Goal: Task Accomplishment & Management: Manage account settings

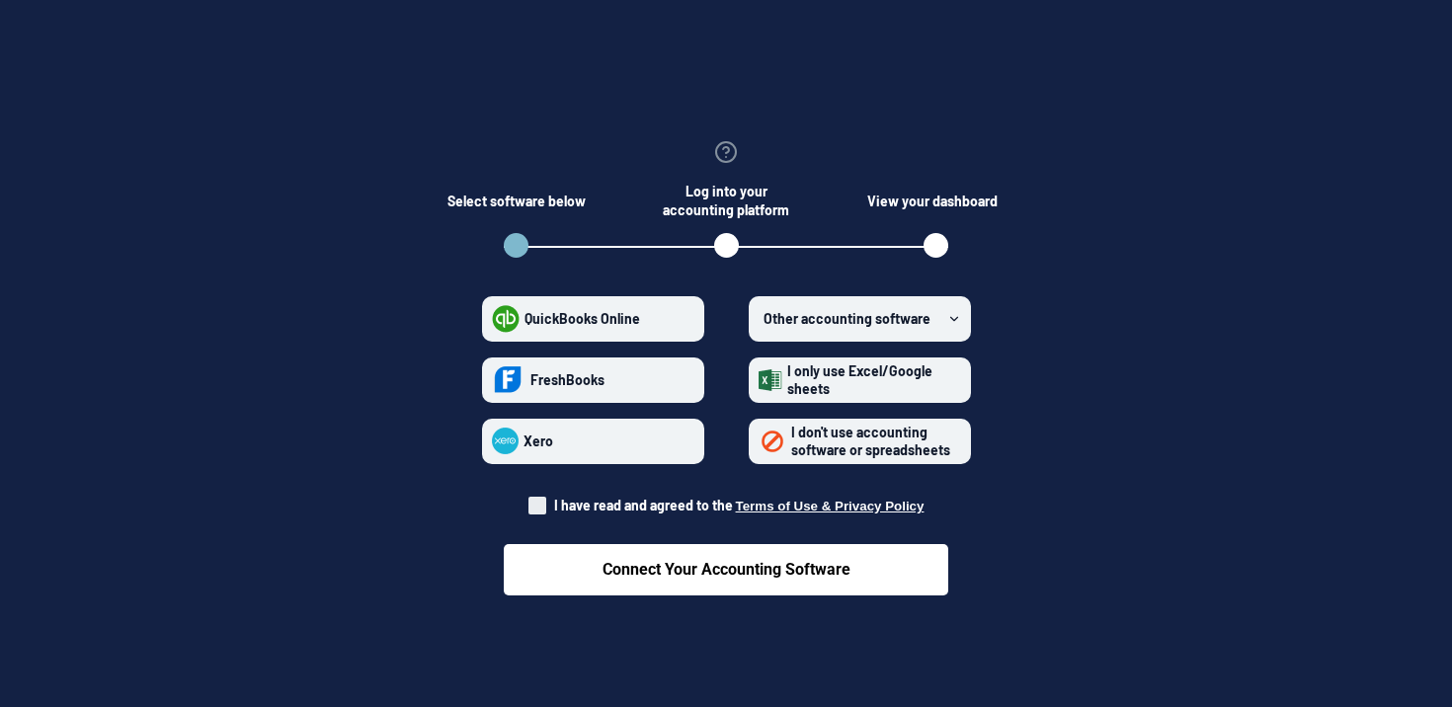
click at [801, 443] on span "I don't use accounting software or spreadsheets" at bounding box center [870, 441] width 159 height 35
click at [760, 442] on spreadsheets "I don't use accounting software or spreadsheets" at bounding box center [759, 441] width 1 height 1
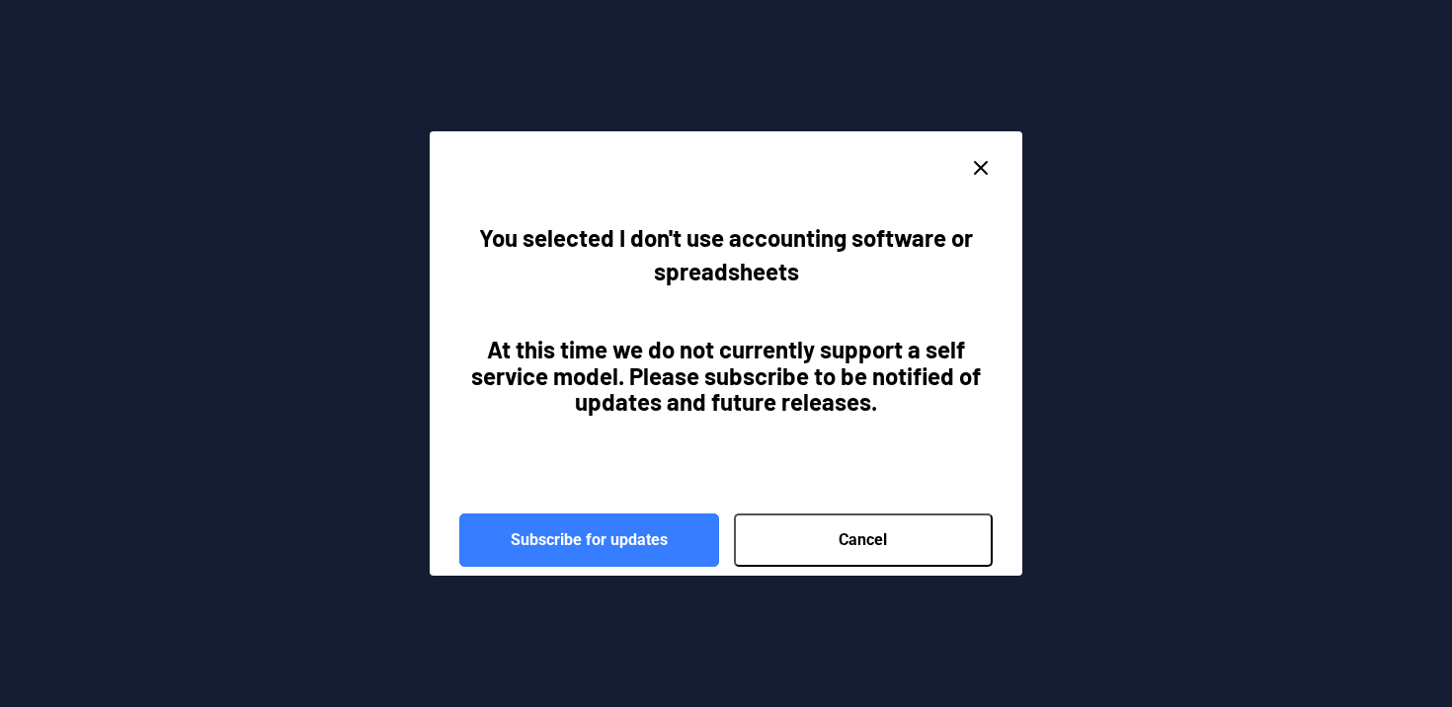
click at [979, 168] on line "close dialog" at bounding box center [981, 168] width 12 height 12
radio spreadsheets "false"
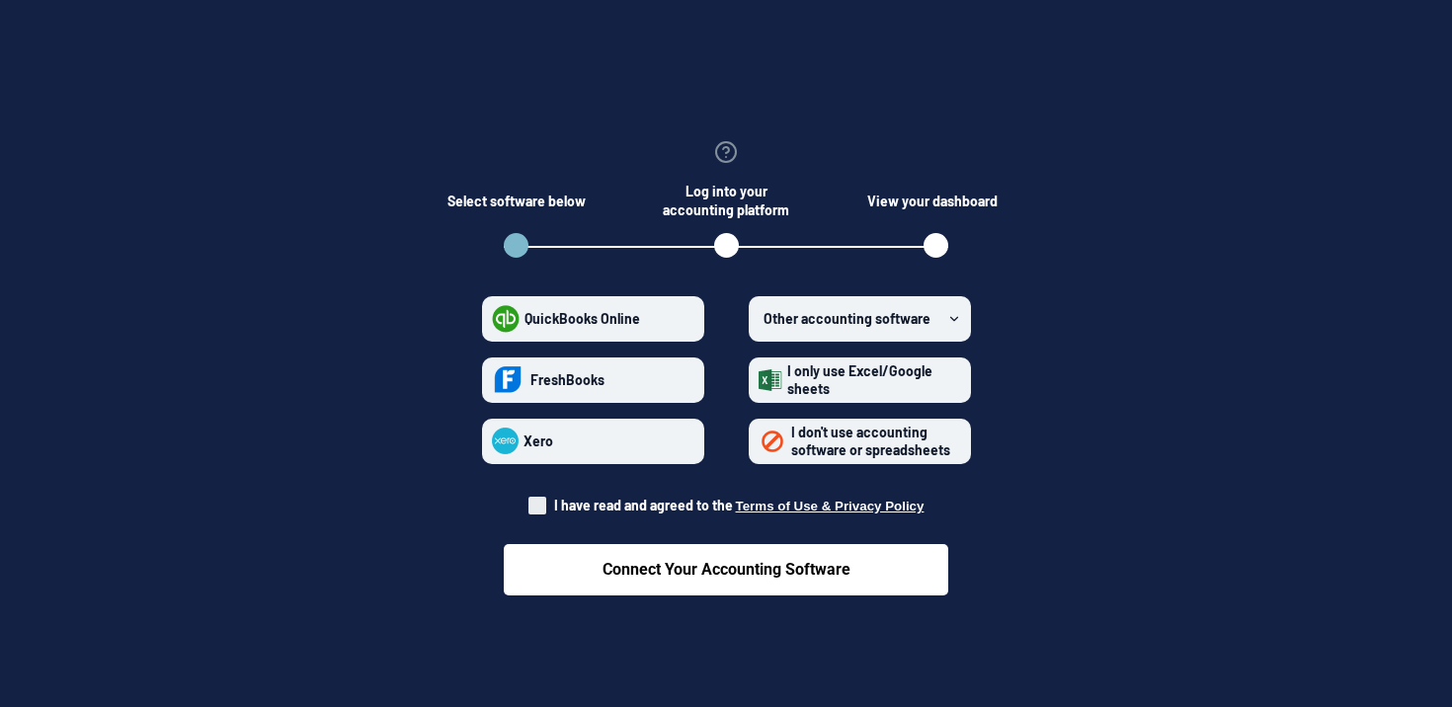
click at [958, 304] on label "Other accounting software" at bounding box center [860, 318] width 222 height 45
click at [760, 318] on software "Other accounting software" at bounding box center [759, 318] width 1 height 1
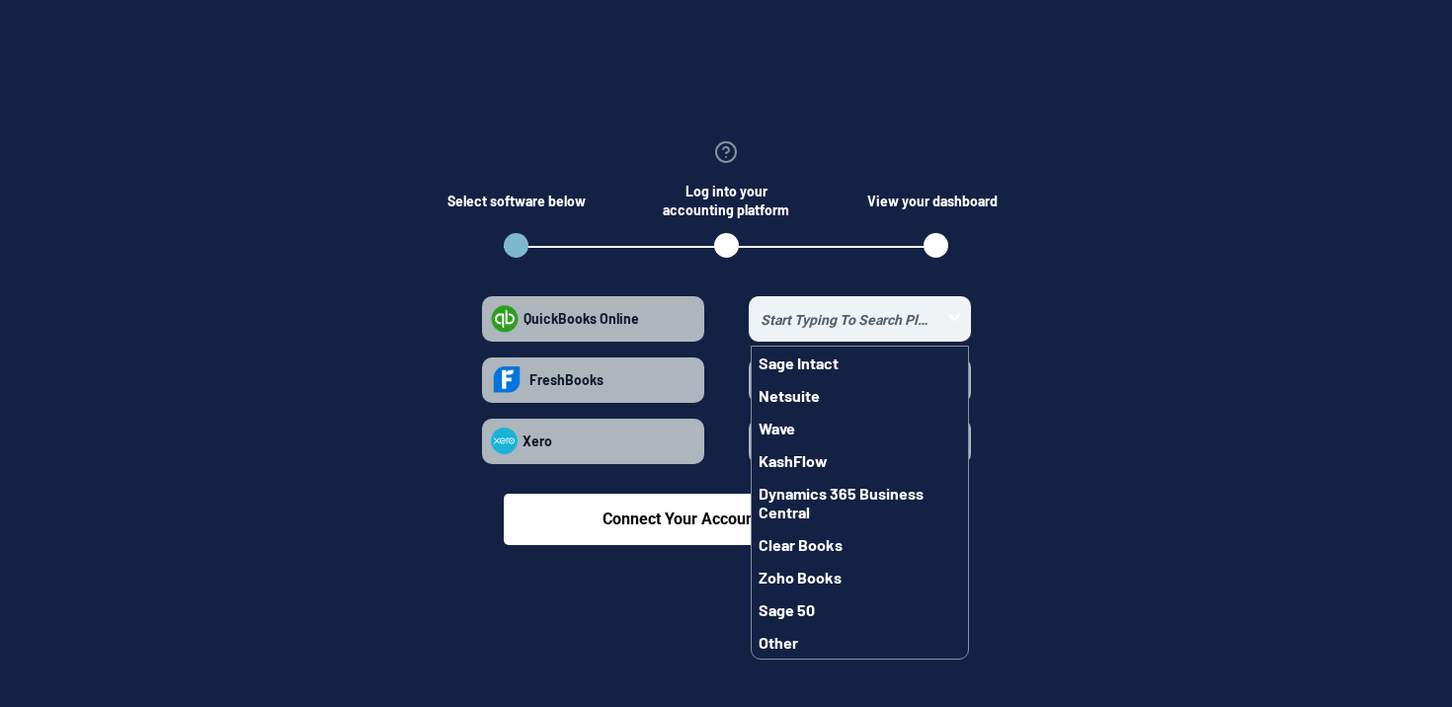
click at [1033, 354] on section "Select software below Log into your accounting platform View your dashboard Qui…" at bounding box center [726, 337] width 1389 height 516
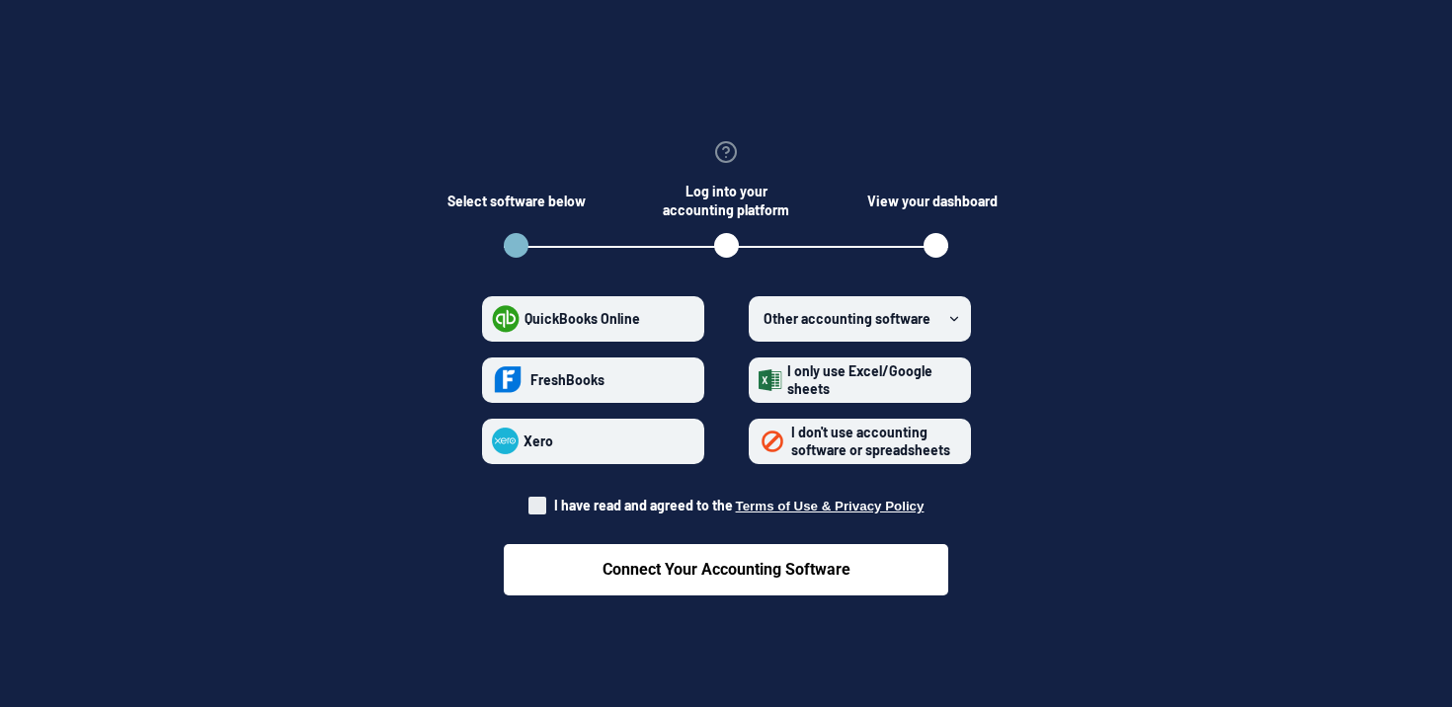
click at [546, 501] on span at bounding box center [538, 506] width 18 height 18
click at [530, 501] on input "I have read and agreed to the Terms of Use & Privacy Policy" at bounding box center [529, 500] width 1 height 1
checkbox input "true"
click at [517, 447] on img at bounding box center [505, 441] width 27 height 27
click at [493, 442] on input "Xero" at bounding box center [492, 441] width 1 height 1
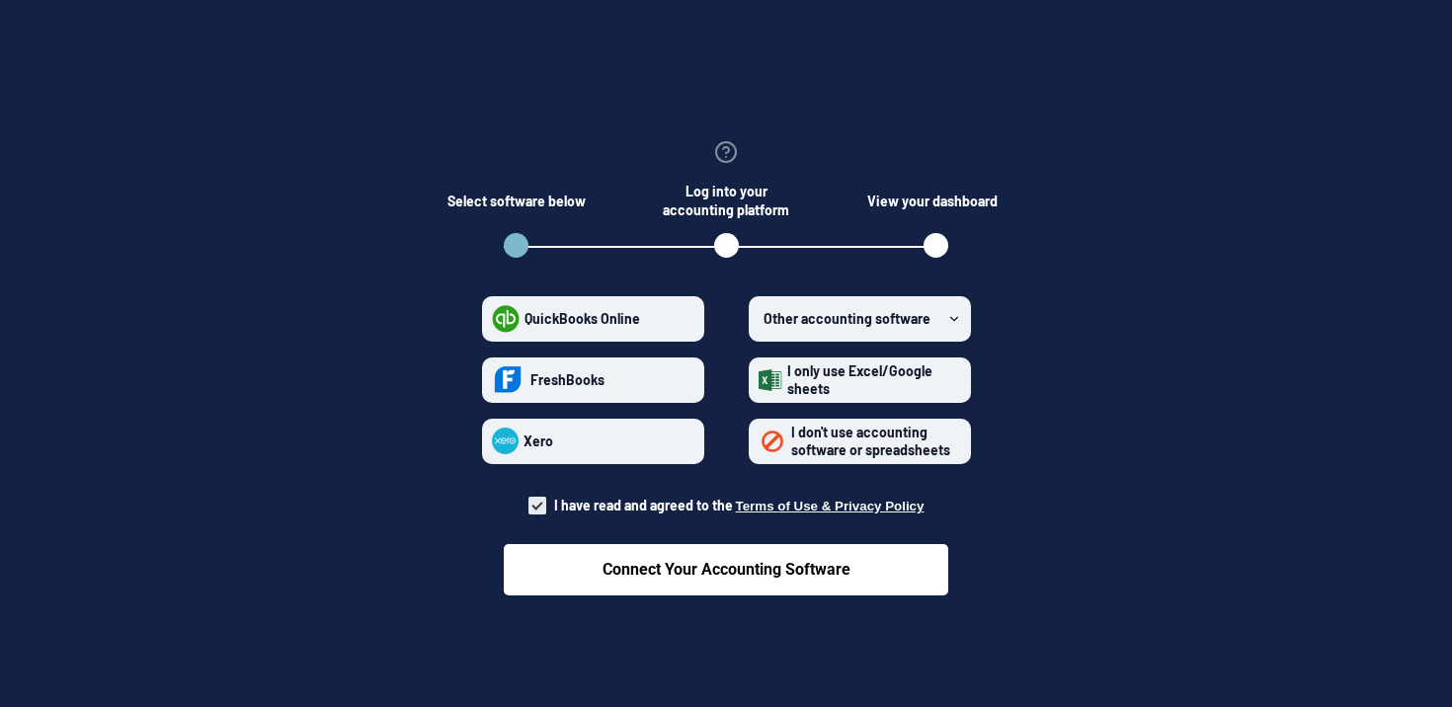
radio input "true"
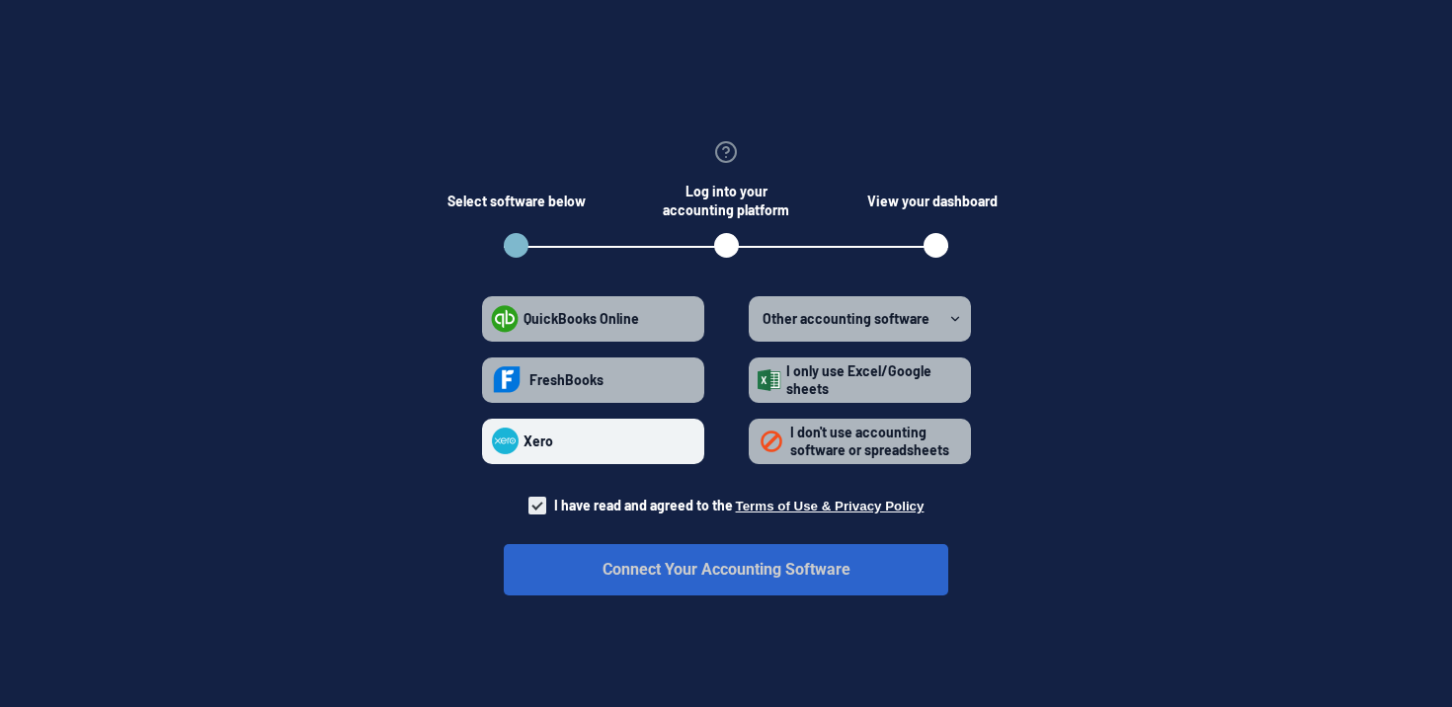
click at [589, 576] on button "Connect Your Accounting Software" at bounding box center [726, 569] width 445 height 51
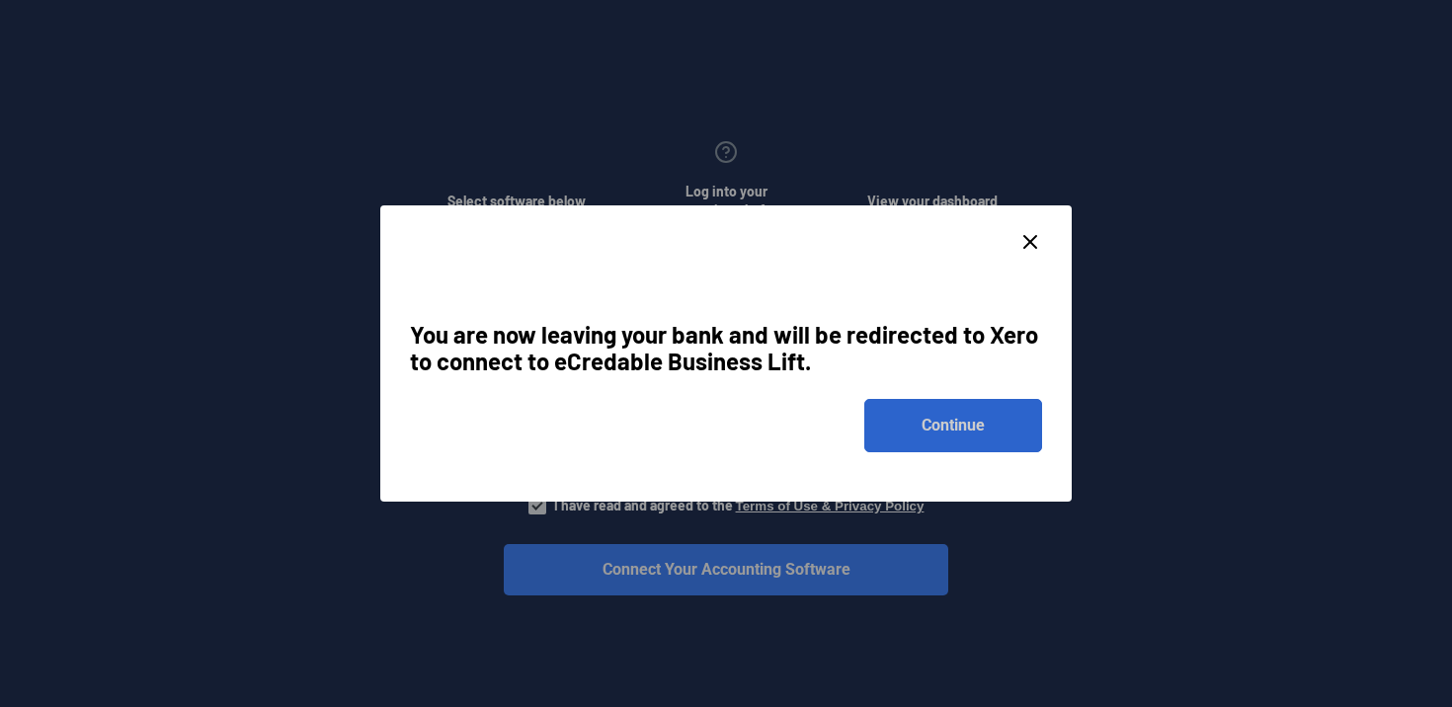
click at [1006, 427] on button "Continue" at bounding box center [953, 425] width 178 height 53
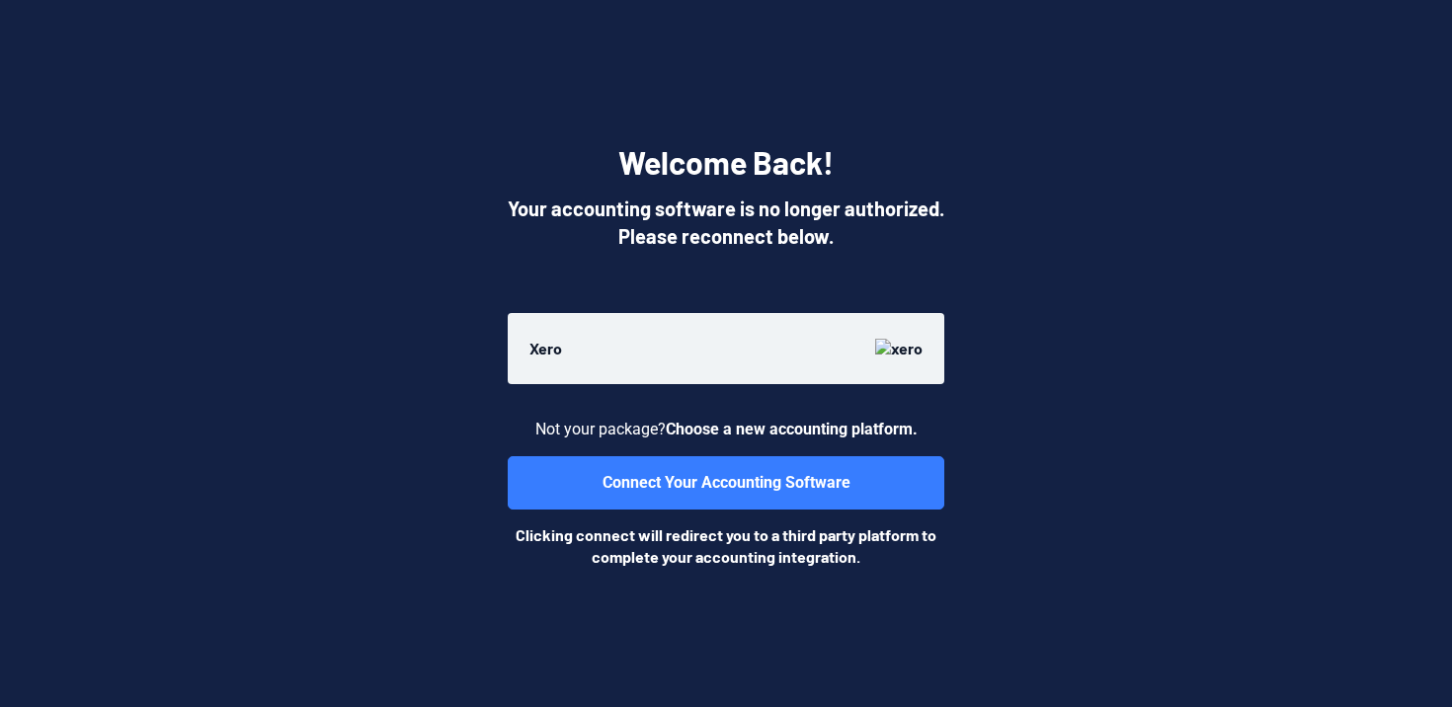
click at [692, 367] on label "Xero" at bounding box center [726, 348] width 437 height 71
click at [647, 346] on label "Xero" at bounding box center [726, 348] width 437 height 71
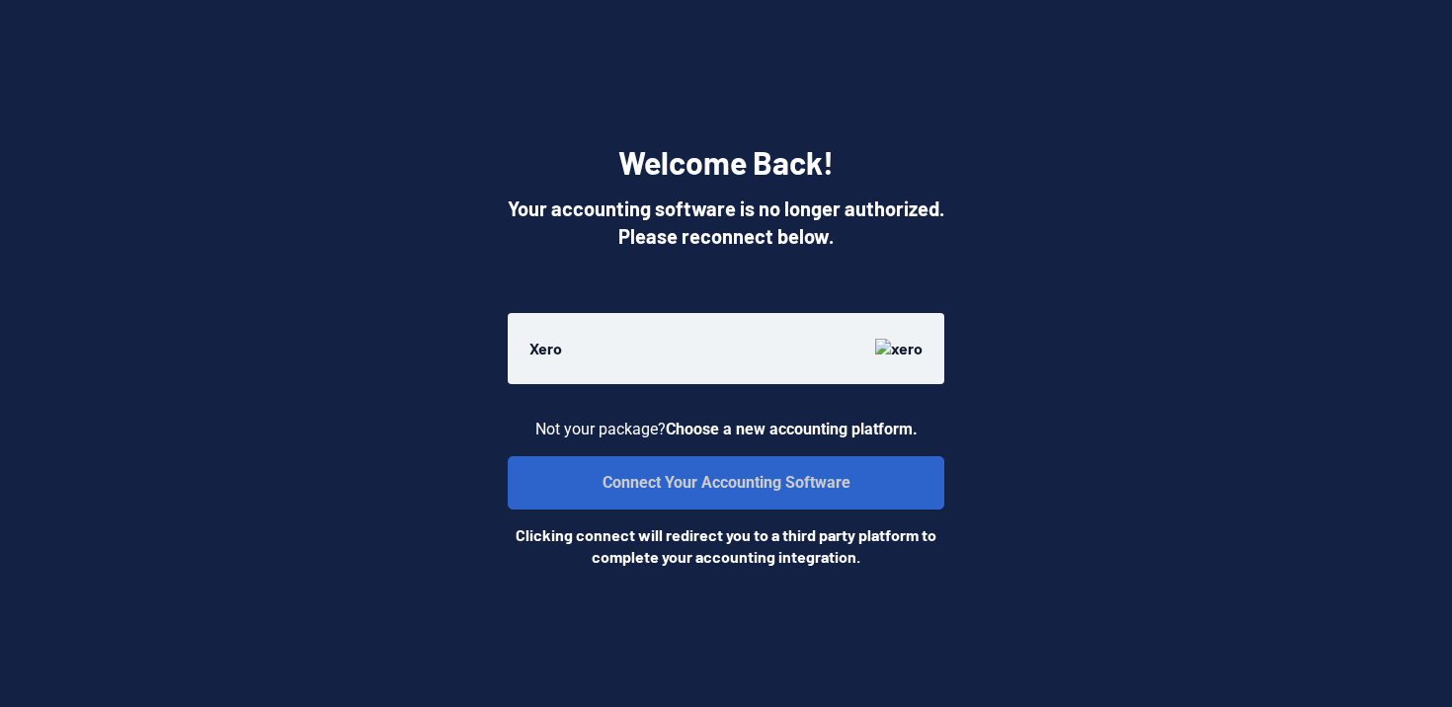
click at [637, 498] on button "Connect Your Accounting Software" at bounding box center [726, 482] width 437 height 53
click at [622, 483] on button "Connect Your Accounting Software" at bounding box center [726, 482] width 437 height 53
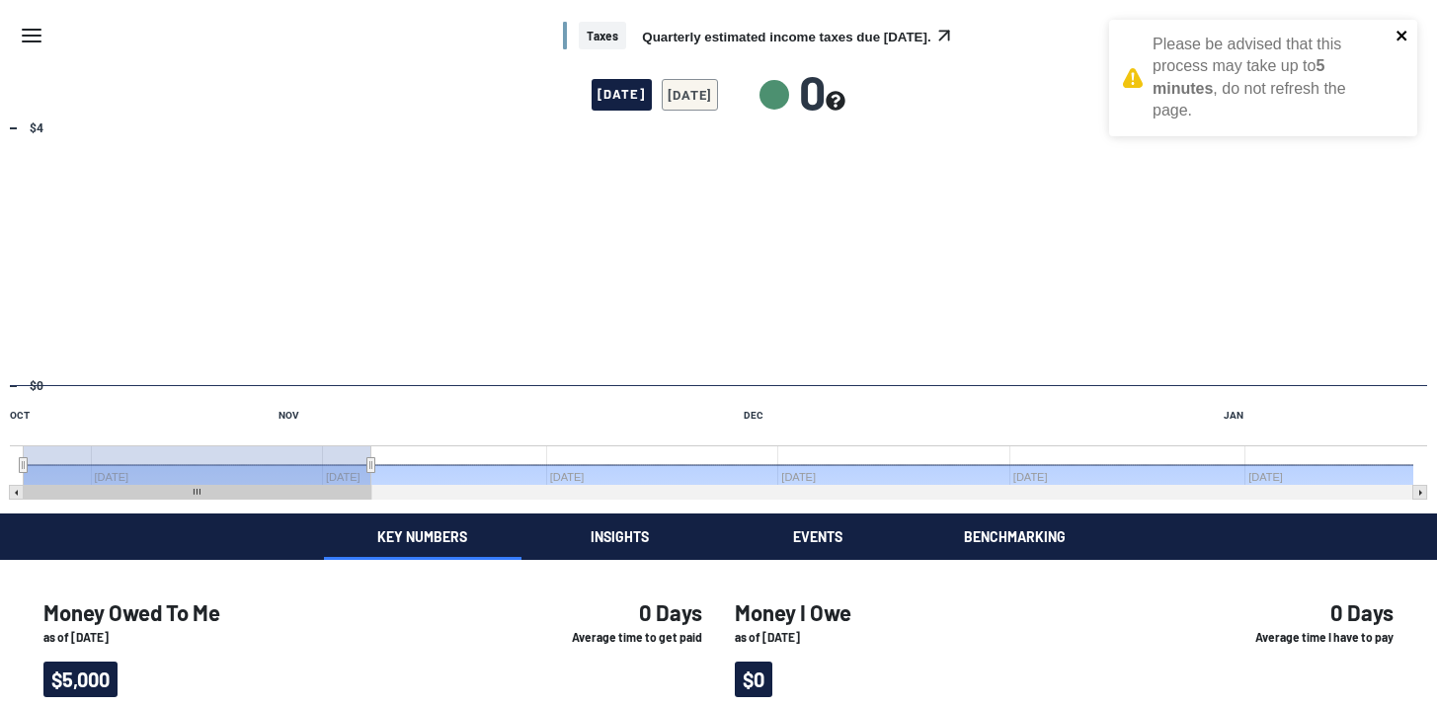
click at [1398, 37] on icon "close" at bounding box center [1403, 36] width 14 height 16
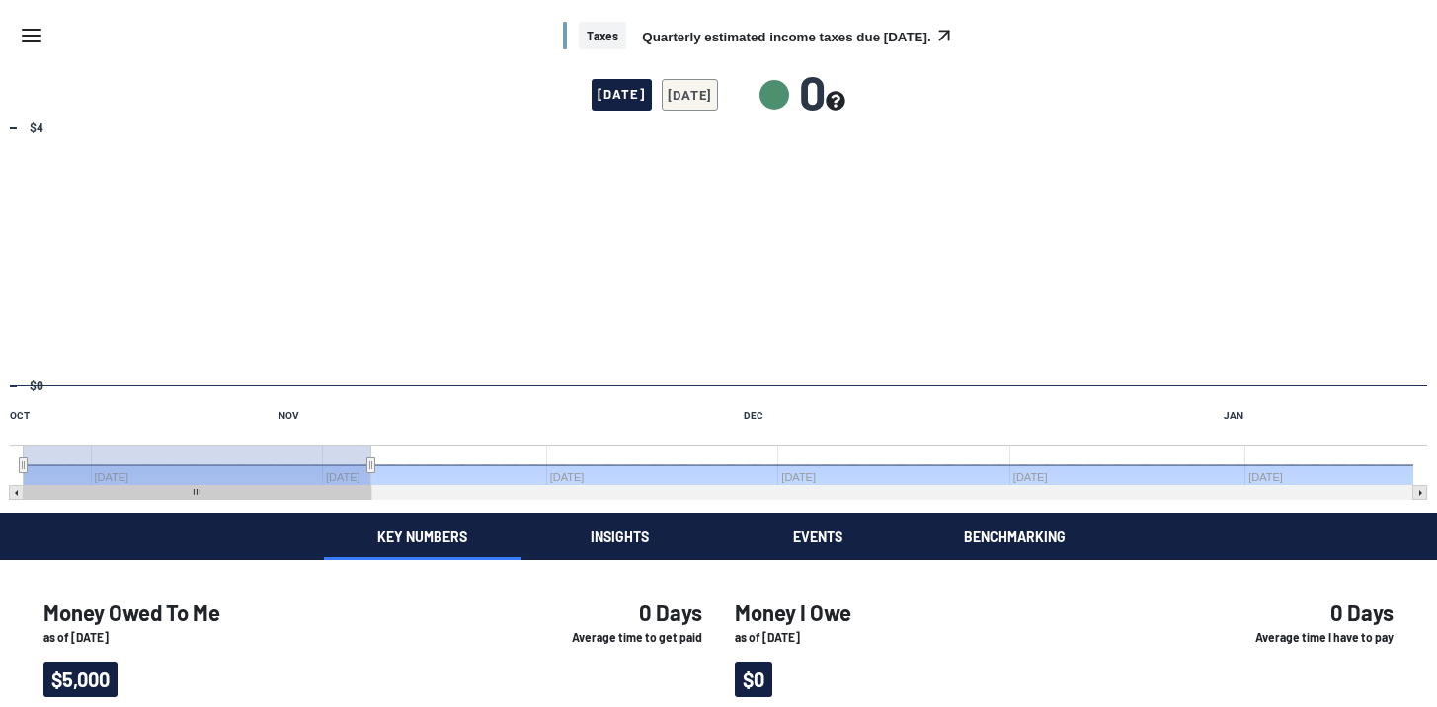
click at [14, 35] on div "Taxes Quarterly estimated income taxes due [DATE]." at bounding box center [718, 35] width 1437 height 71
click at [30, 36] on line "Menu" at bounding box center [32, 36] width 18 height 0
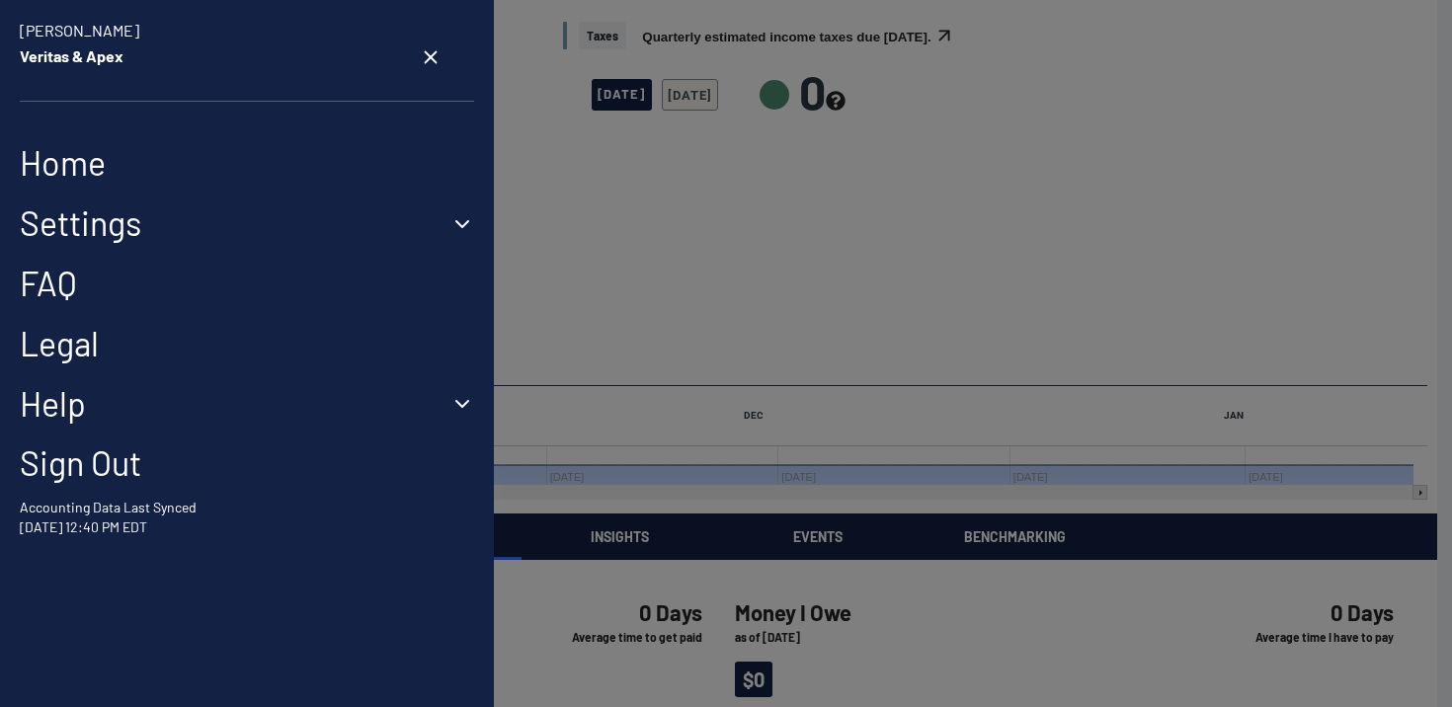
click at [99, 226] on button "Settings" at bounding box center [247, 224] width 454 height 41
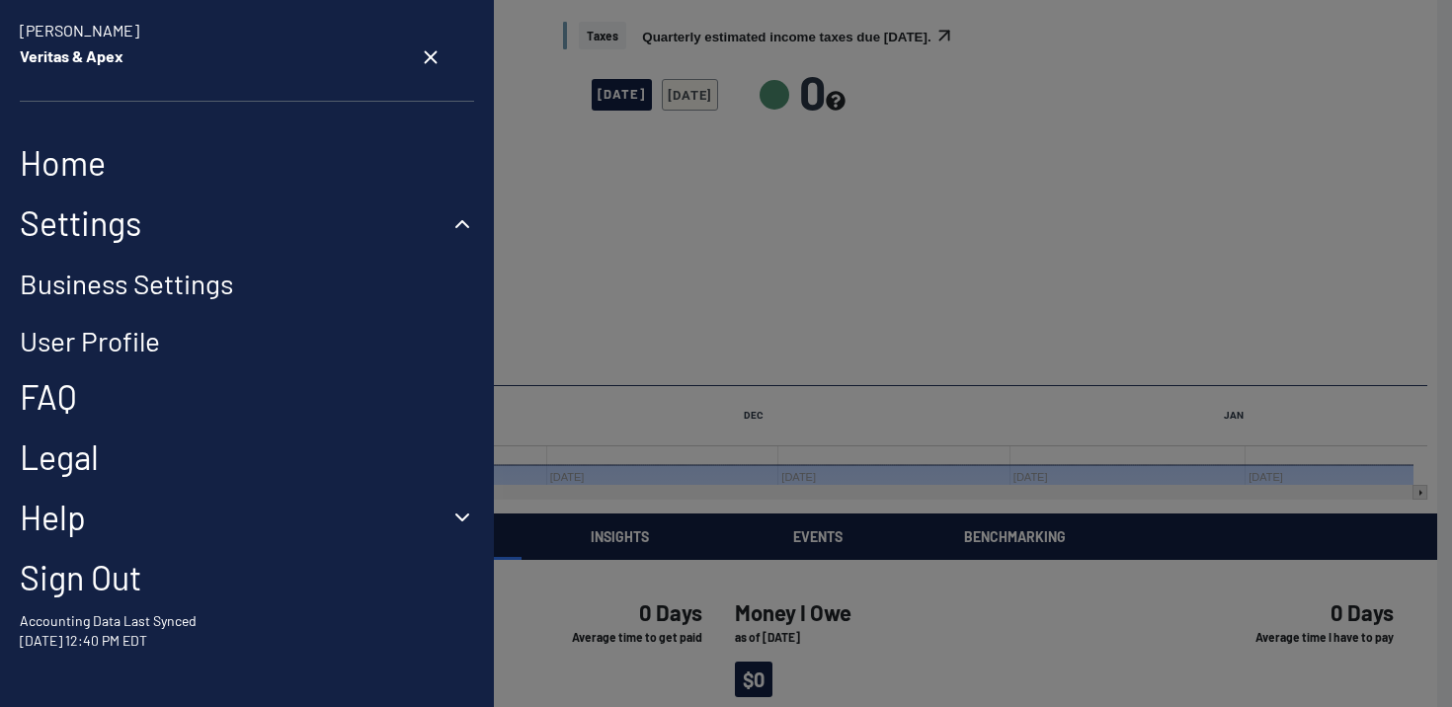
click at [45, 287] on link "Business Settings" at bounding box center [126, 284] width 213 height 34
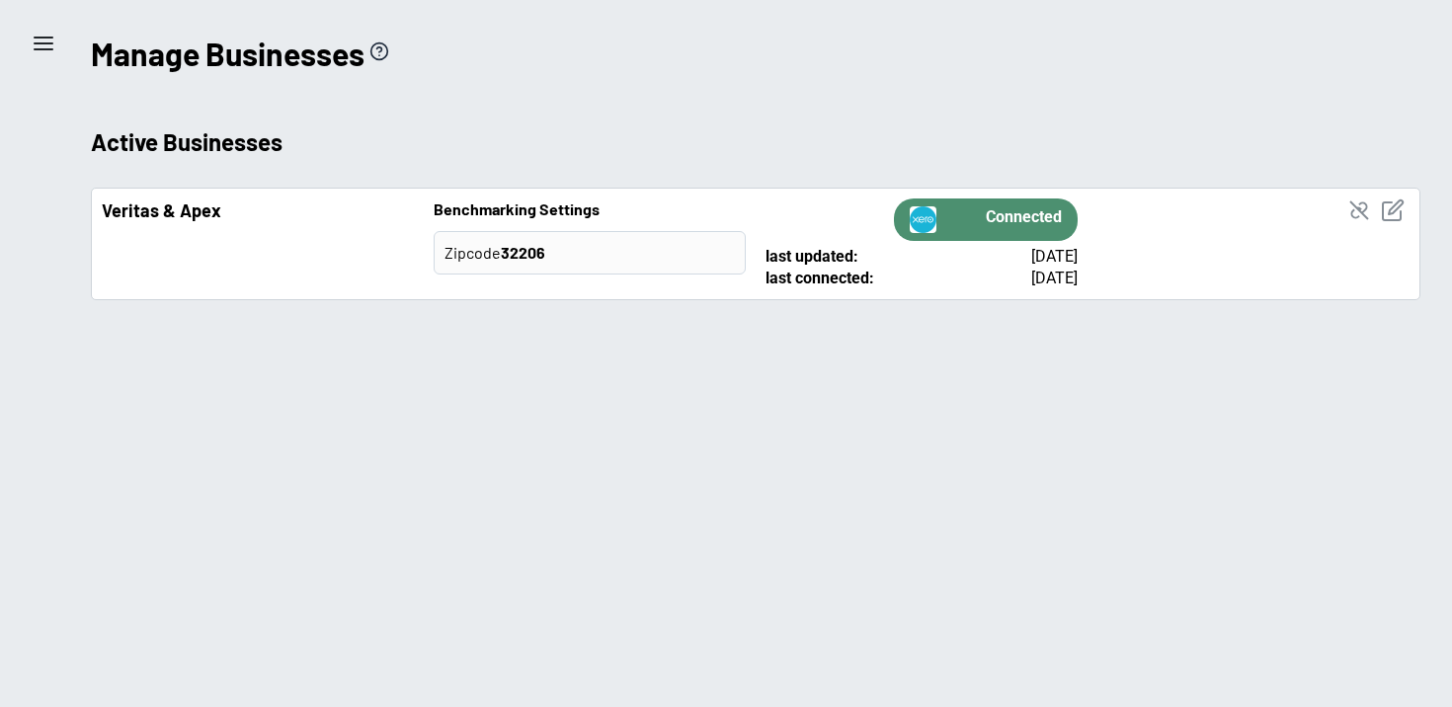
click at [48, 34] on icon "menu" at bounding box center [44, 44] width 24 height 24
